Goal: Transaction & Acquisition: Subscribe to service/newsletter

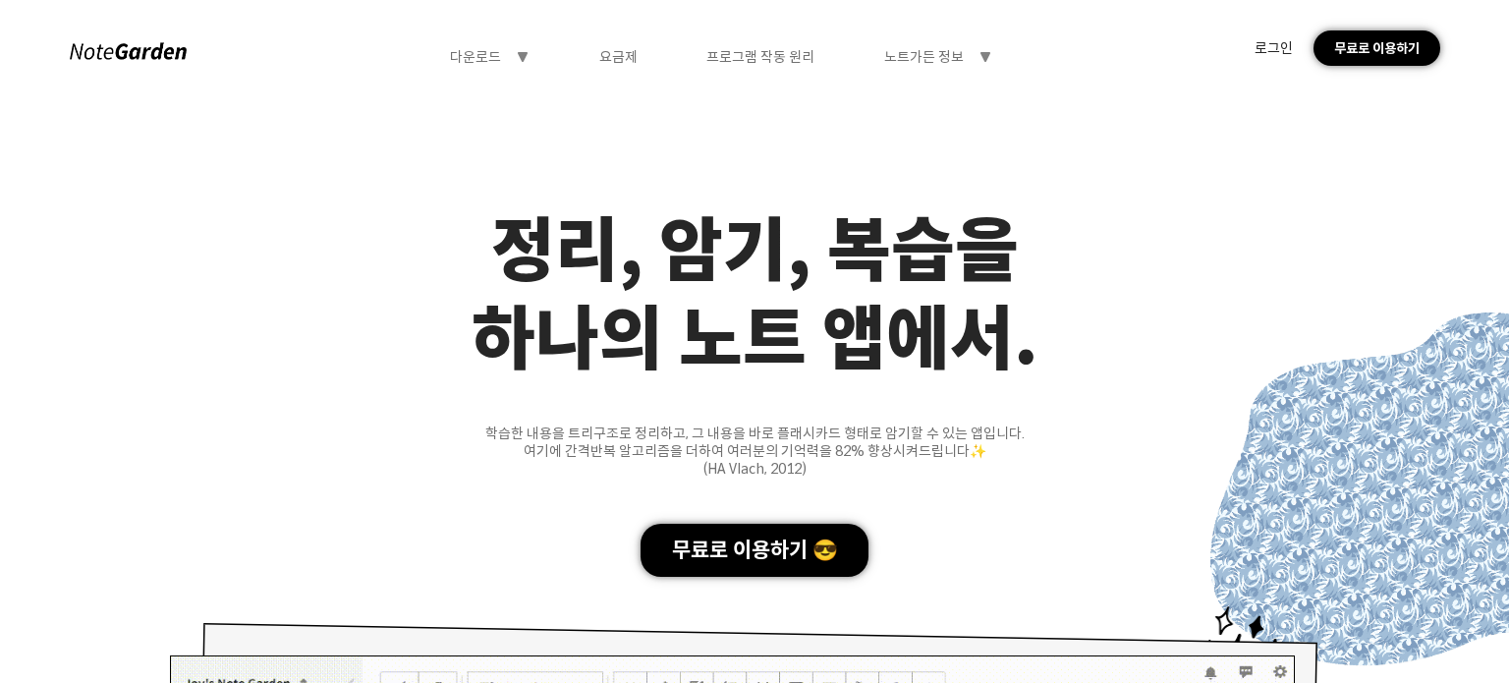
click at [1357, 62] on div "무료로 이용하기" at bounding box center [1376, 47] width 127 height 35
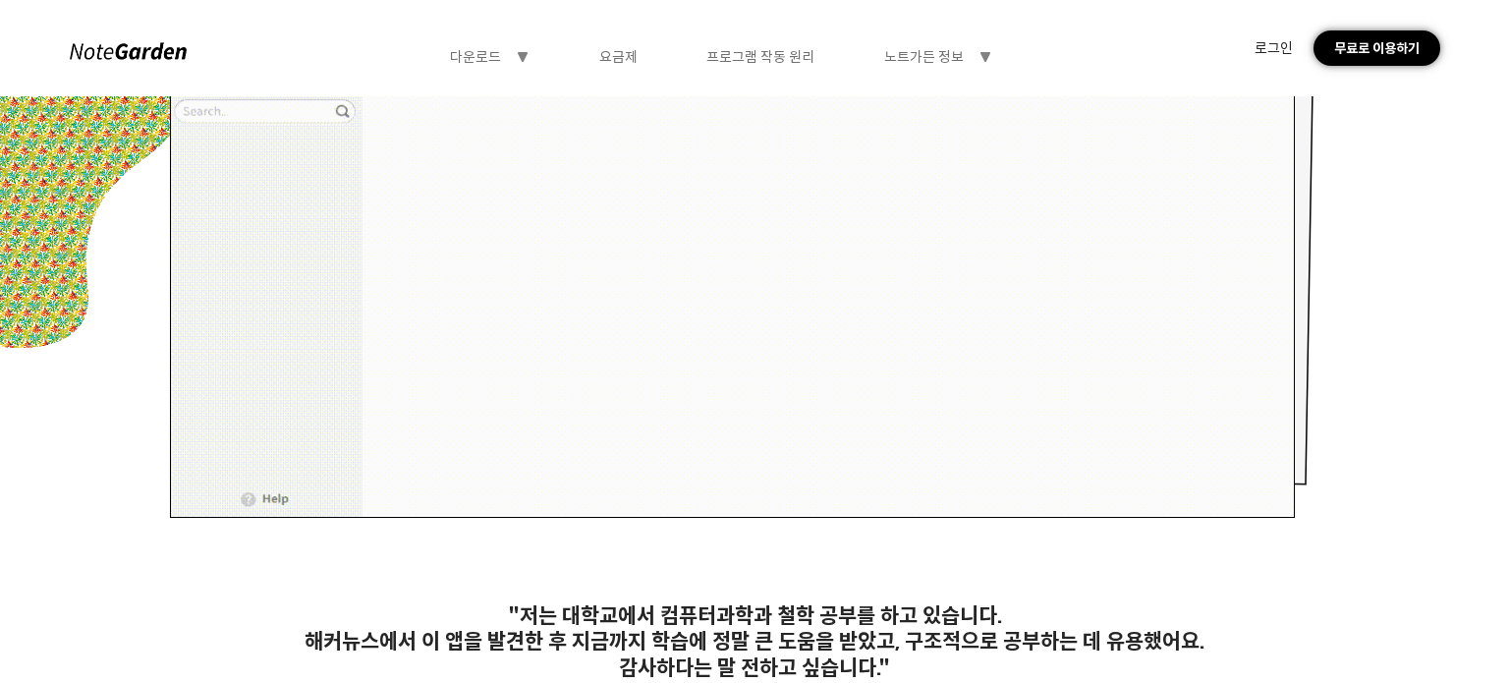
scroll to position [1277, 0]
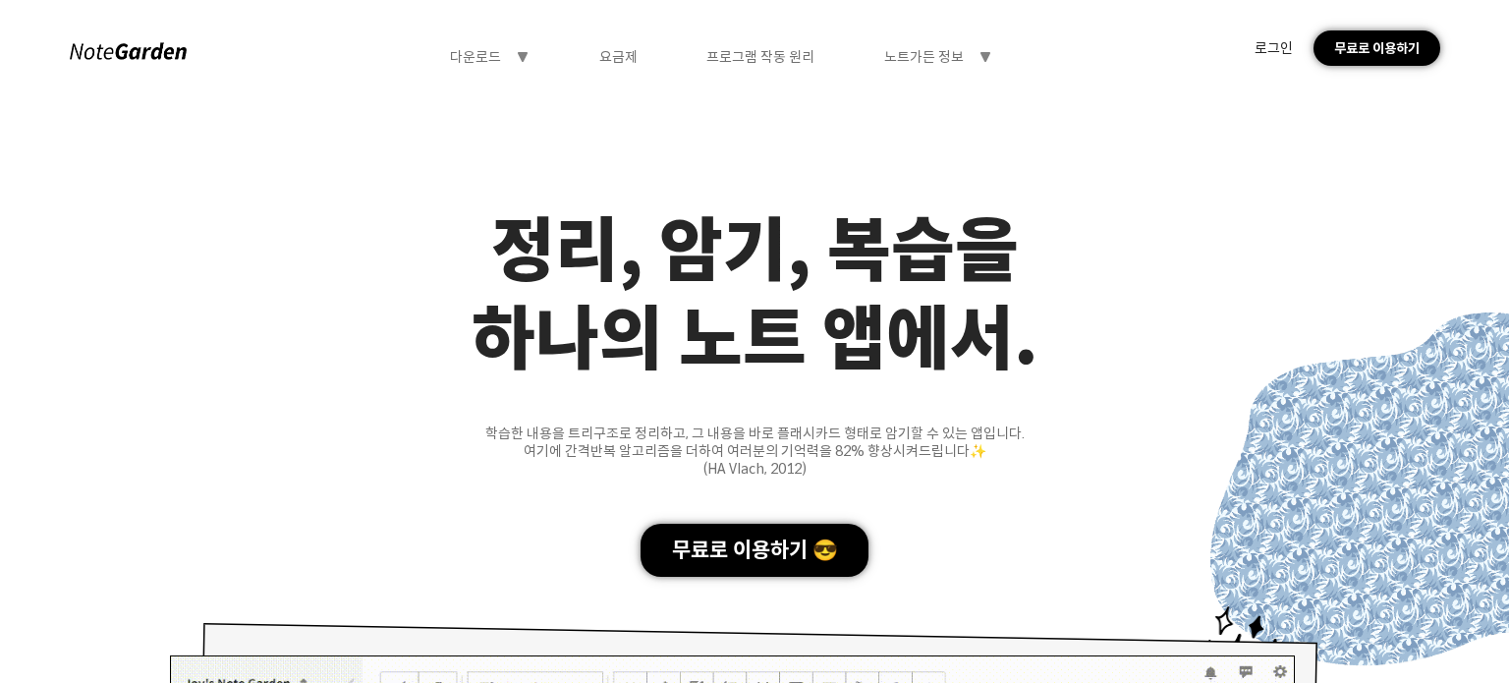
click at [1266, 43] on div "로그인" at bounding box center [1273, 48] width 38 height 18
